Goal: Task Accomplishment & Management: Complete application form

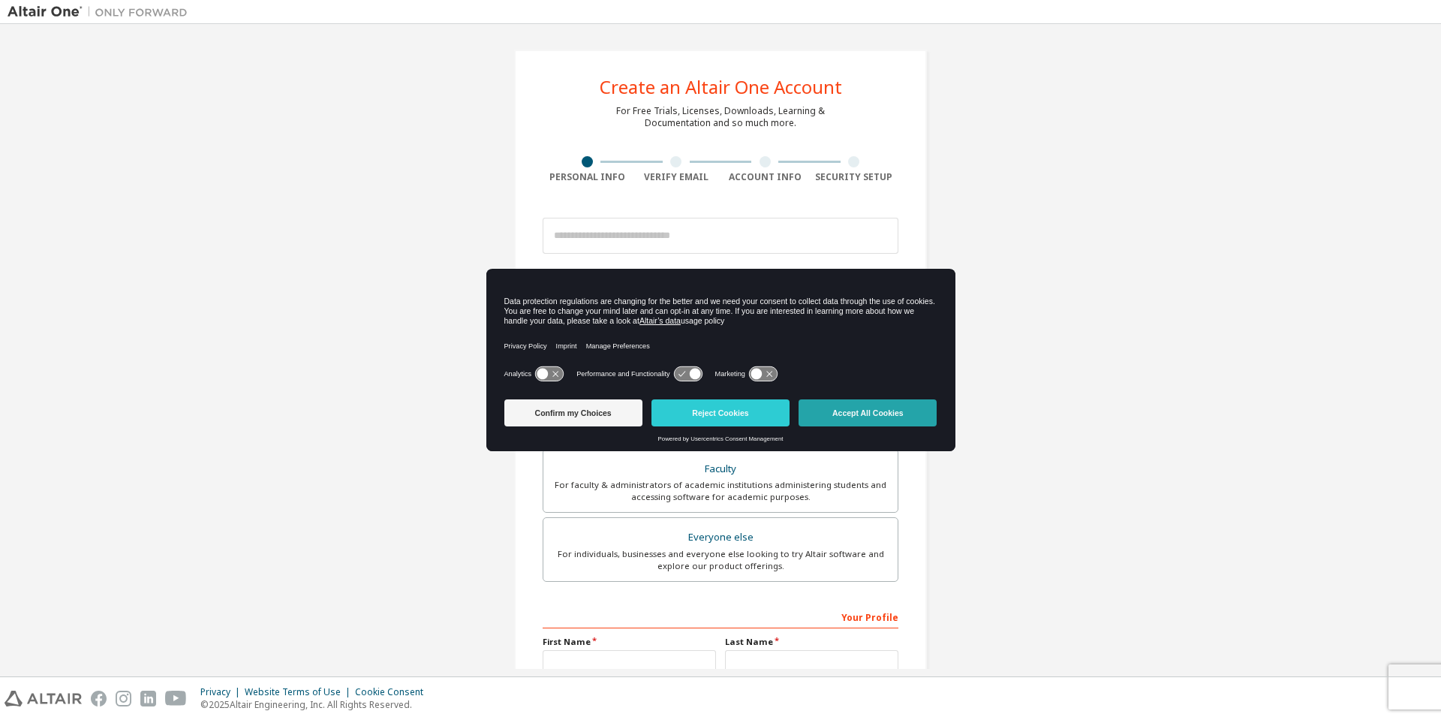
click at [860, 420] on button "Accept All Cookies" at bounding box center [868, 412] width 138 height 27
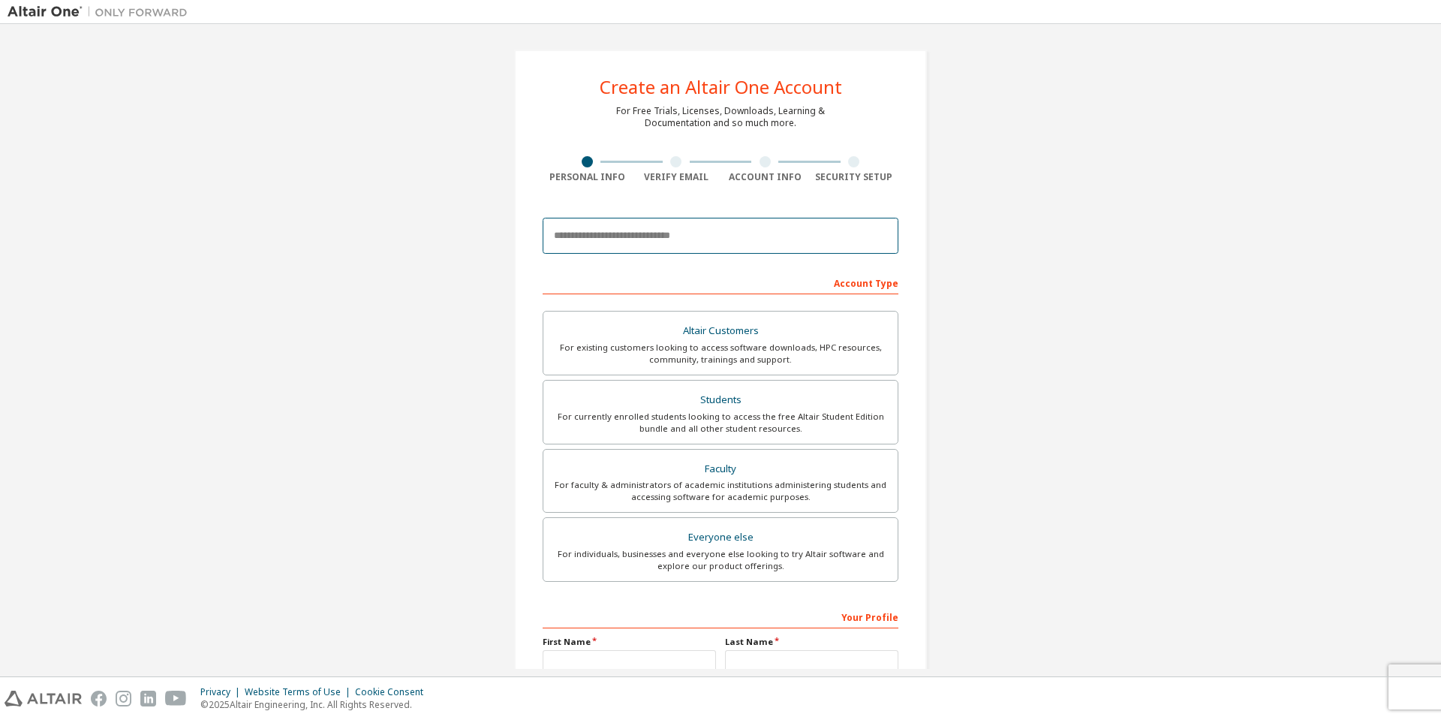
click at [769, 237] on input "email" at bounding box center [721, 236] width 356 height 36
click at [789, 234] on input "email" at bounding box center [721, 236] width 356 height 36
type input "*"
click at [647, 224] on input "email" at bounding box center [721, 236] width 356 height 36
click at [620, 234] on input "email" at bounding box center [721, 236] width 356 height 36
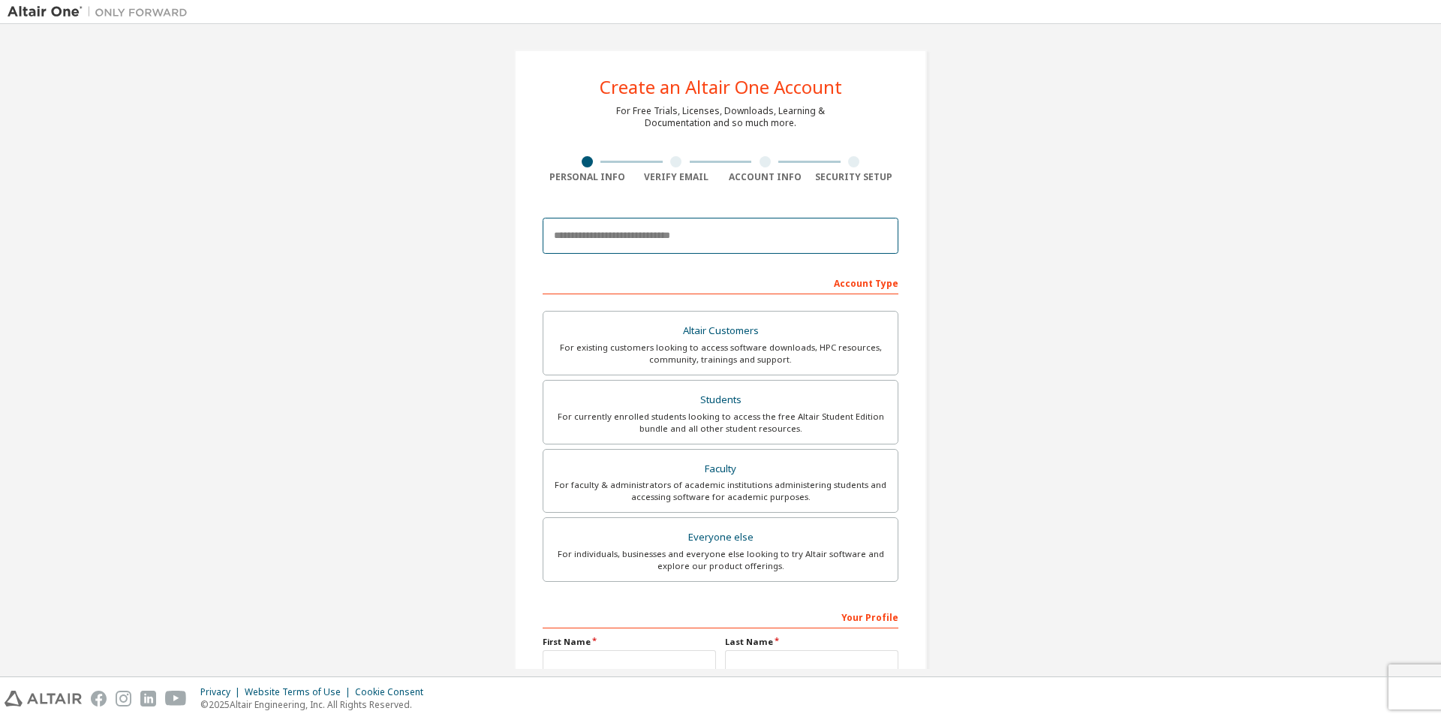
paste input "*"
type input "*"
type input "**********"
click at [876, 357] on div "For existing customers looking to access software downloads, HPC resources, com…" at bounding box center [720, 354] width 336 height 24
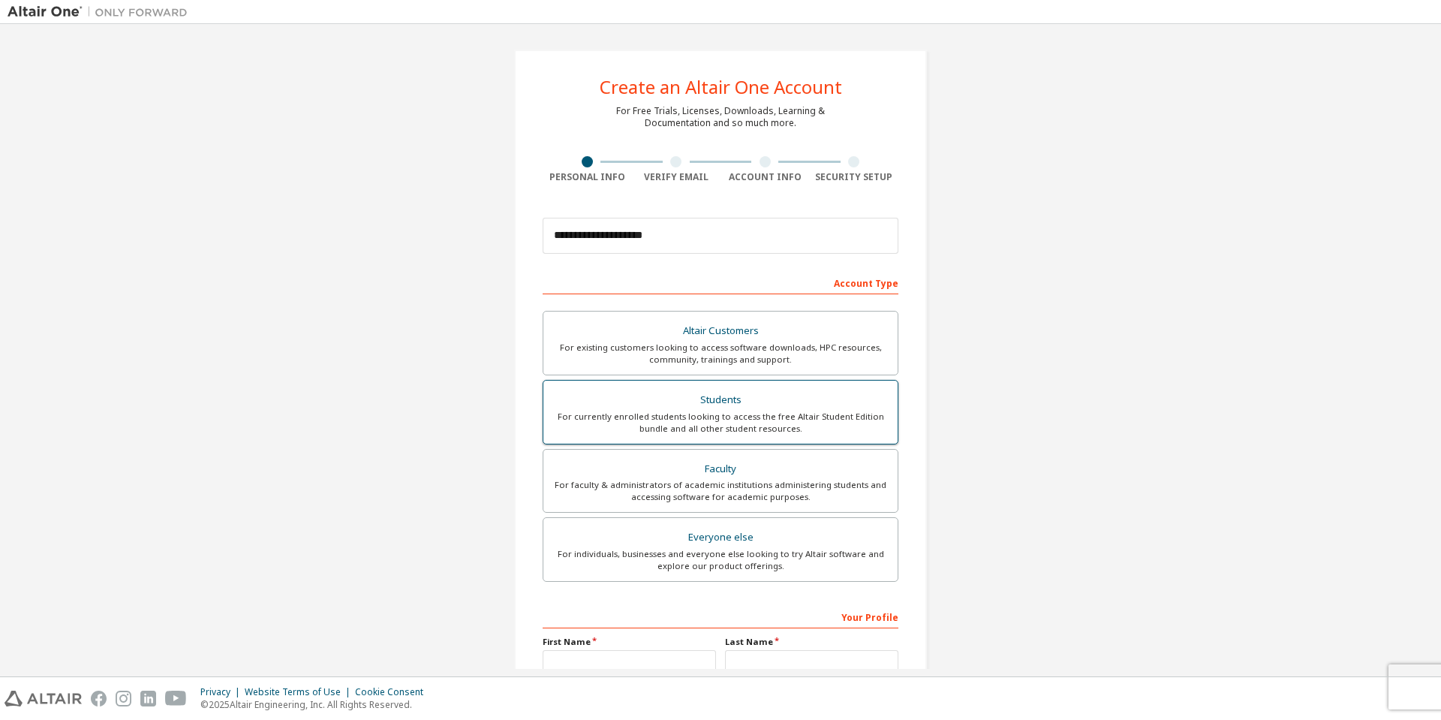
click at [836, 403] on div "Students" at bounding box center [720, 400] width 336 height 21
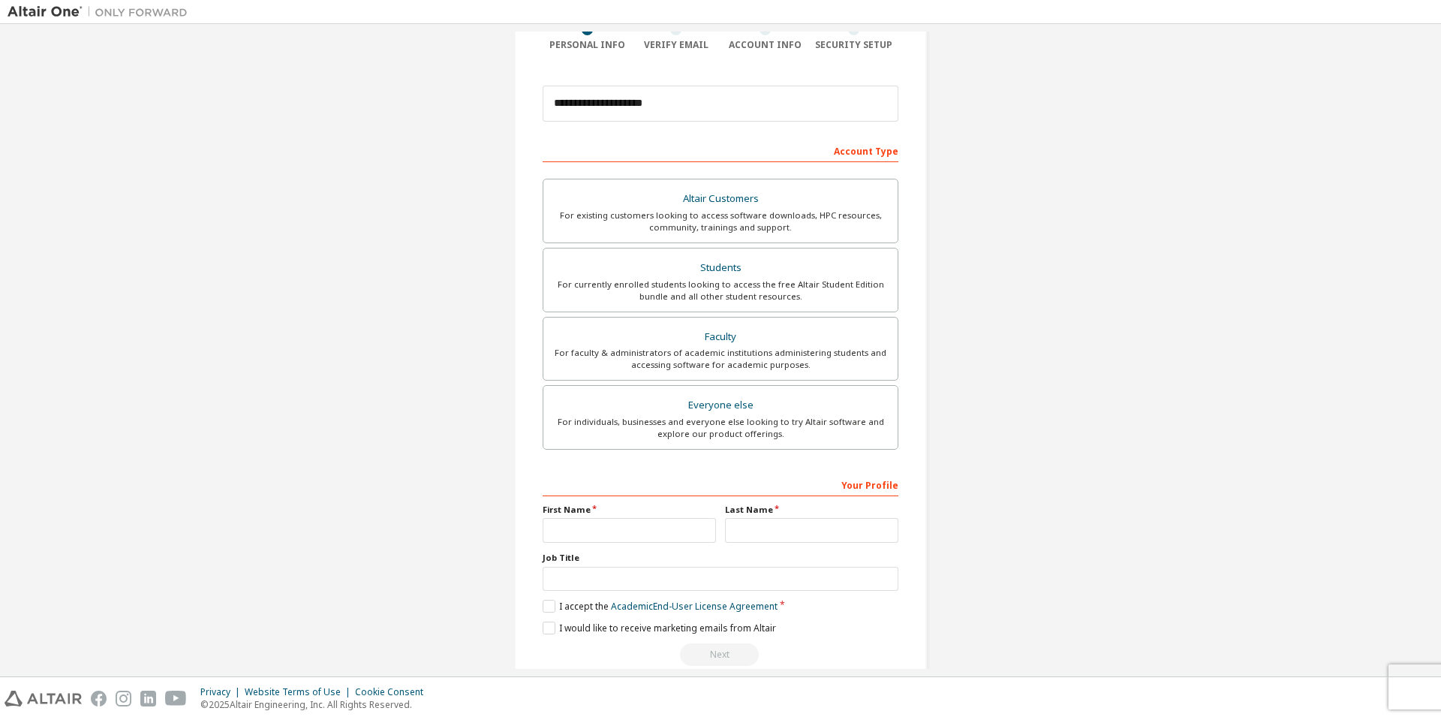
scroll to position [158, 0]
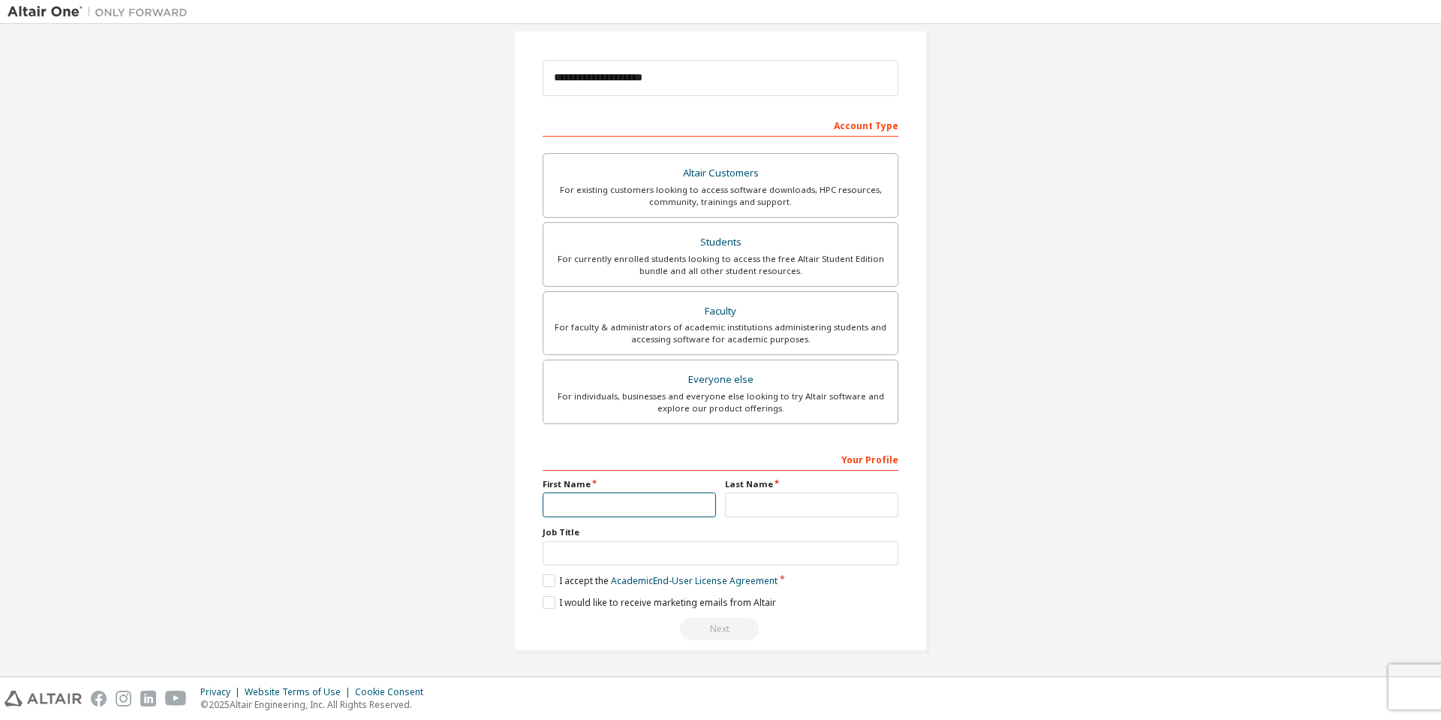
click at [614, 505] on input "text" at bounding box center [629, 504] width 173 height 25
type input "********"
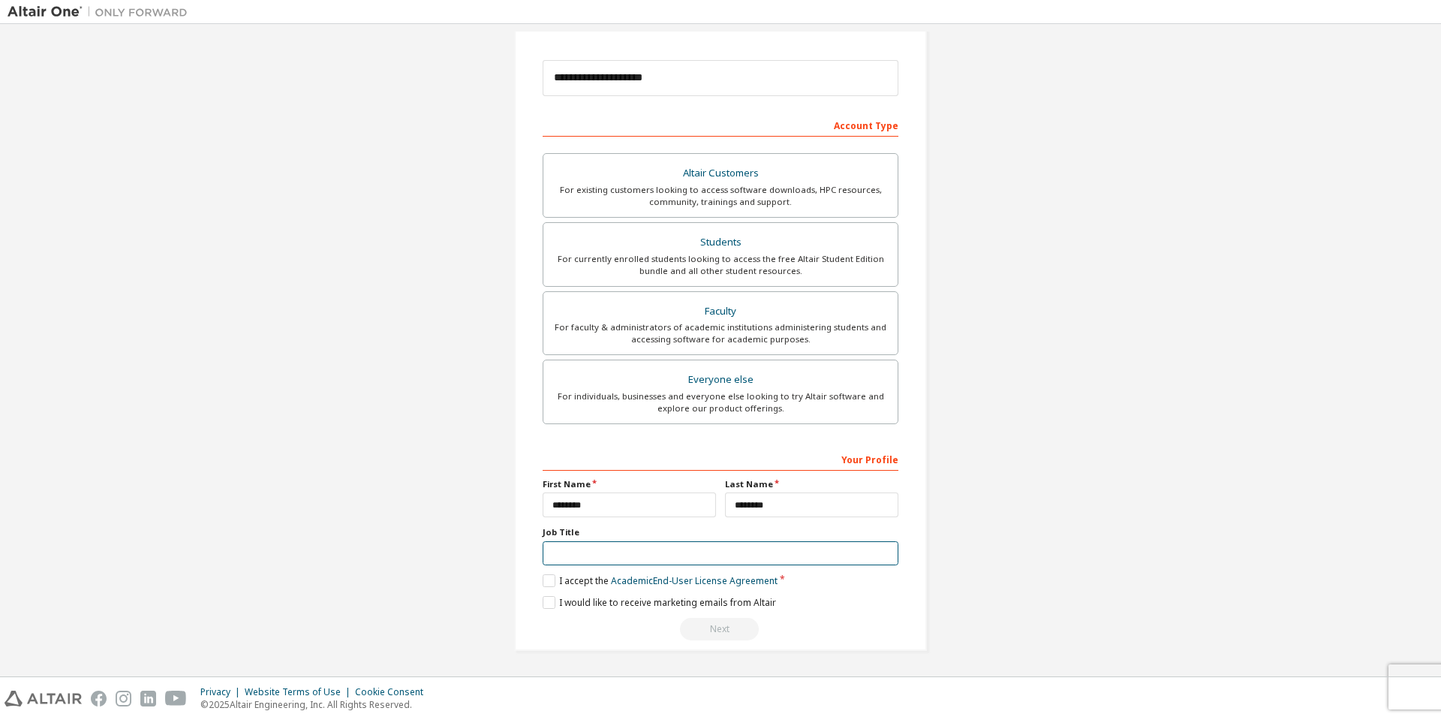
click at [652, 551] on input "text" at bounding box center [721, 553] width 356 height 25
click at [544, 583] on label "I accept the Academic End-User License Agreement" at bounding box center [660, 580] width 235 height 13
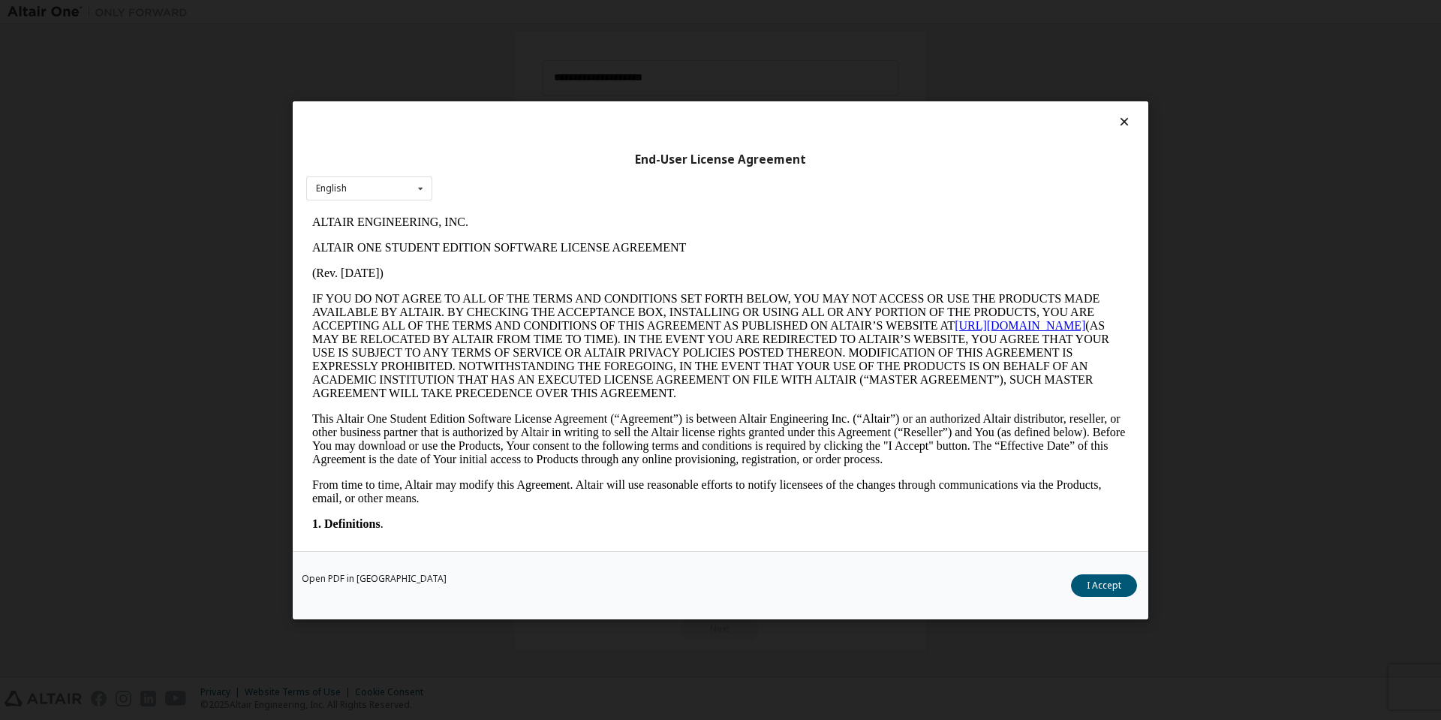
scroll to position [0, 0]
click at [1123, 585] on button "I Accept" at bounding box center [1104, 585] width 66 height 23
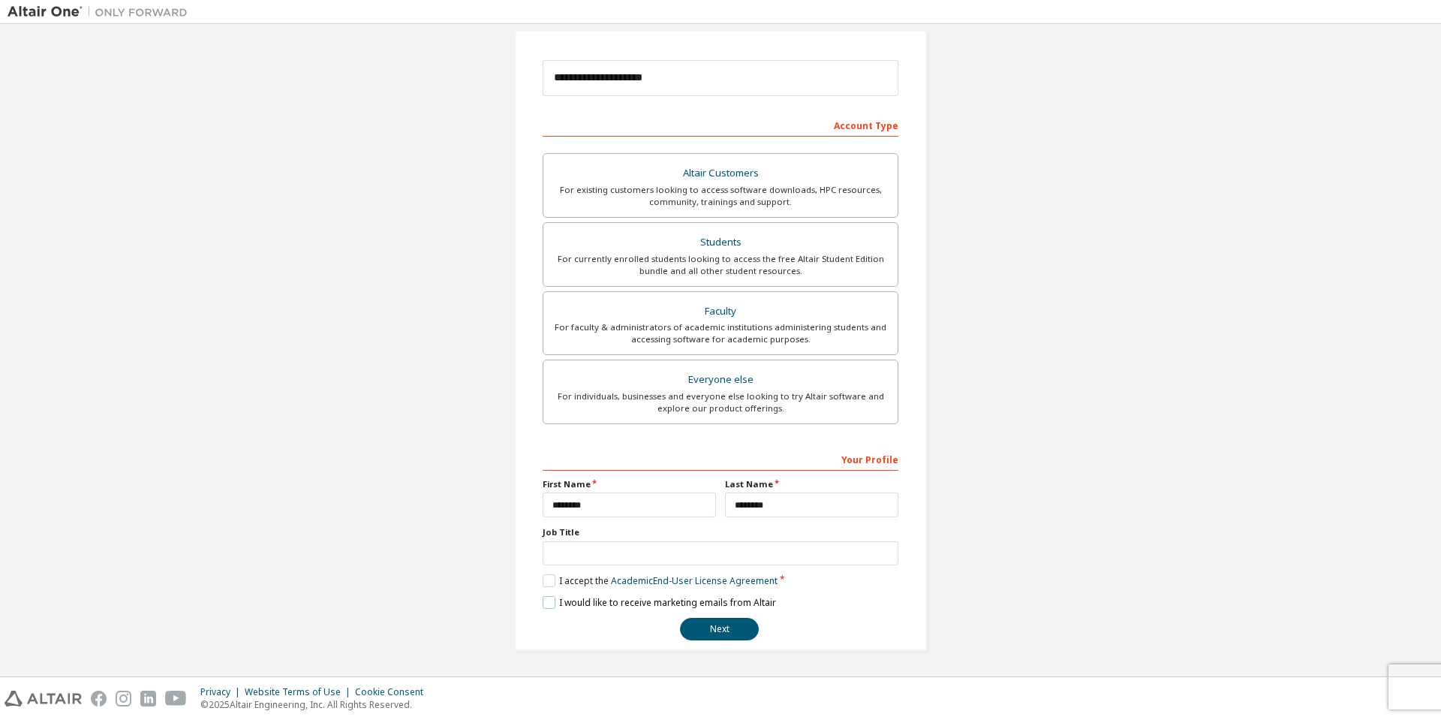
click at [543, 604] on label "I would like to receive marketing emails from Altair" at bounding box center [659, 602] width 233 height 13
click at [616, 549] on input "text" at bounding box center [721, 553] width 356 height 25
type input "*******"
click at [712, 631] on button "Next" at bounding box center [719, 629] width 79 height 23
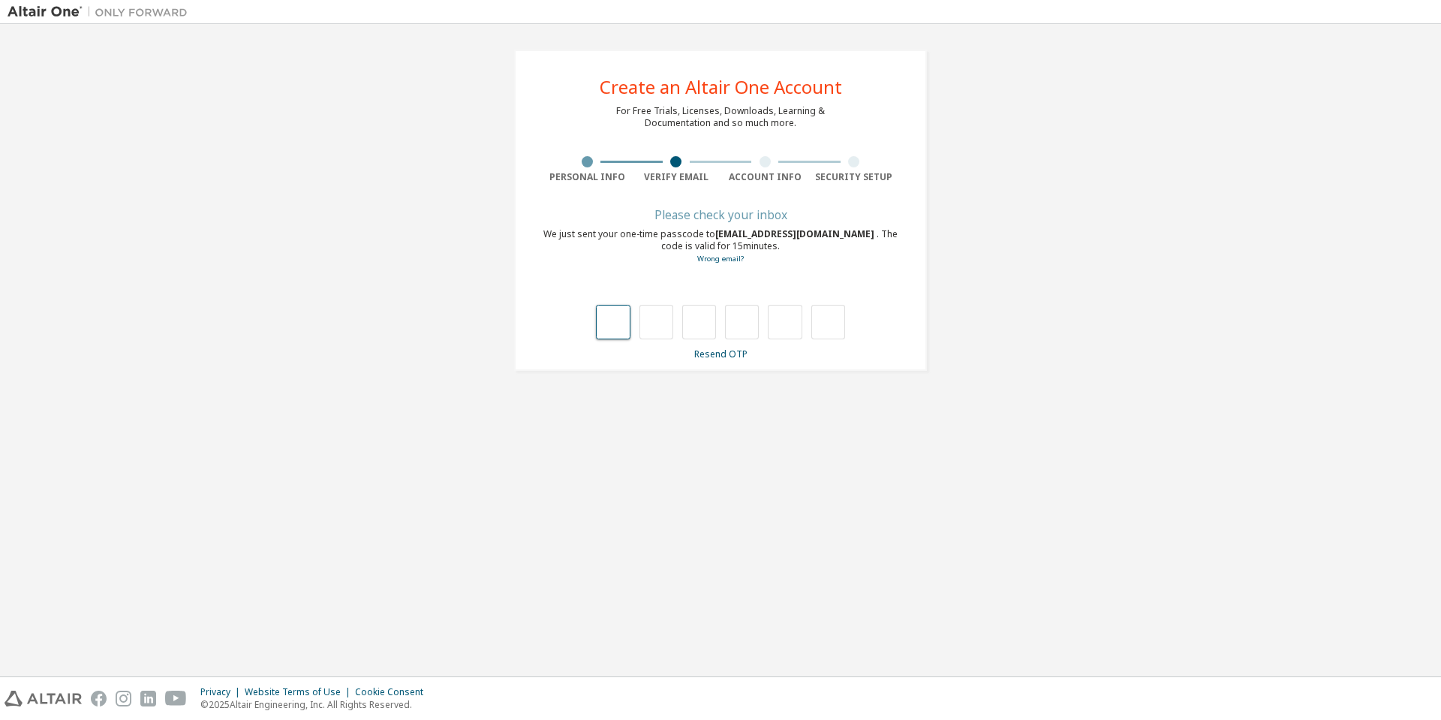
type input "*"
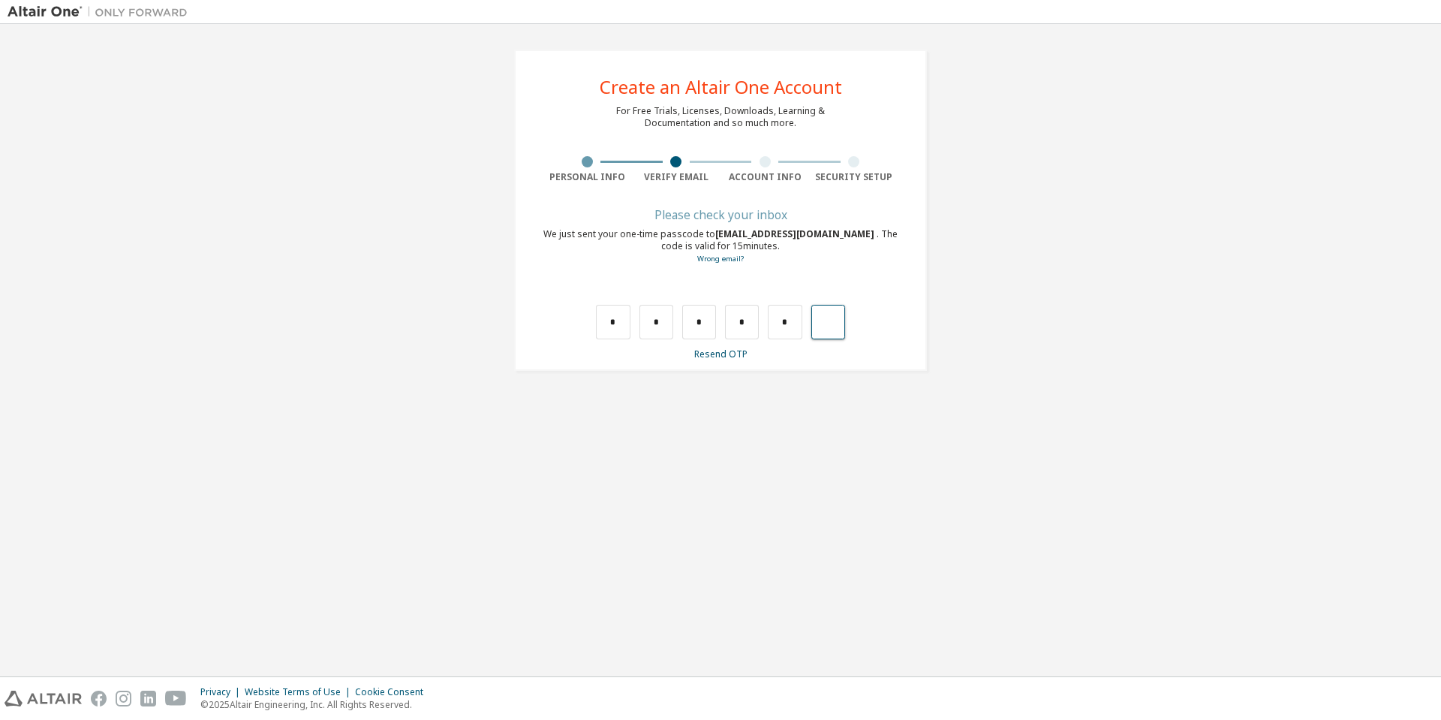
type input "*"
